Goal: Task Accomplishment & Management: Manage account settings

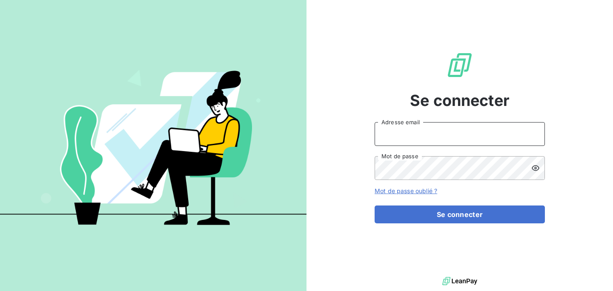
click at [411, 136] on input "Adresse email" at bounding box center [460, 134] width 170 height 24
click at [400, 139] on input "Adresse email" at bounding box center [460, 134] width 170 height 24
type input "[EMAIL_ADDRESS][DOMAIN_NAME]"
click at [375, 206] on button "Se connecter" at bounding box center [460, 215] width 170 height 18
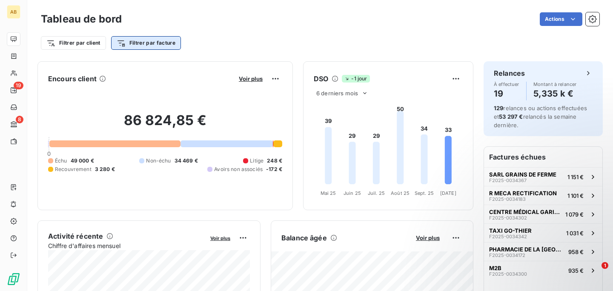
click at [118, 48] on html "AB 19 8 Tableau de bord Actions Filtrer par client Filtrer par facture Encours …" at bounding box center [306, 145] width 613 height 291
